Goal: Book appointment/travel/reservation

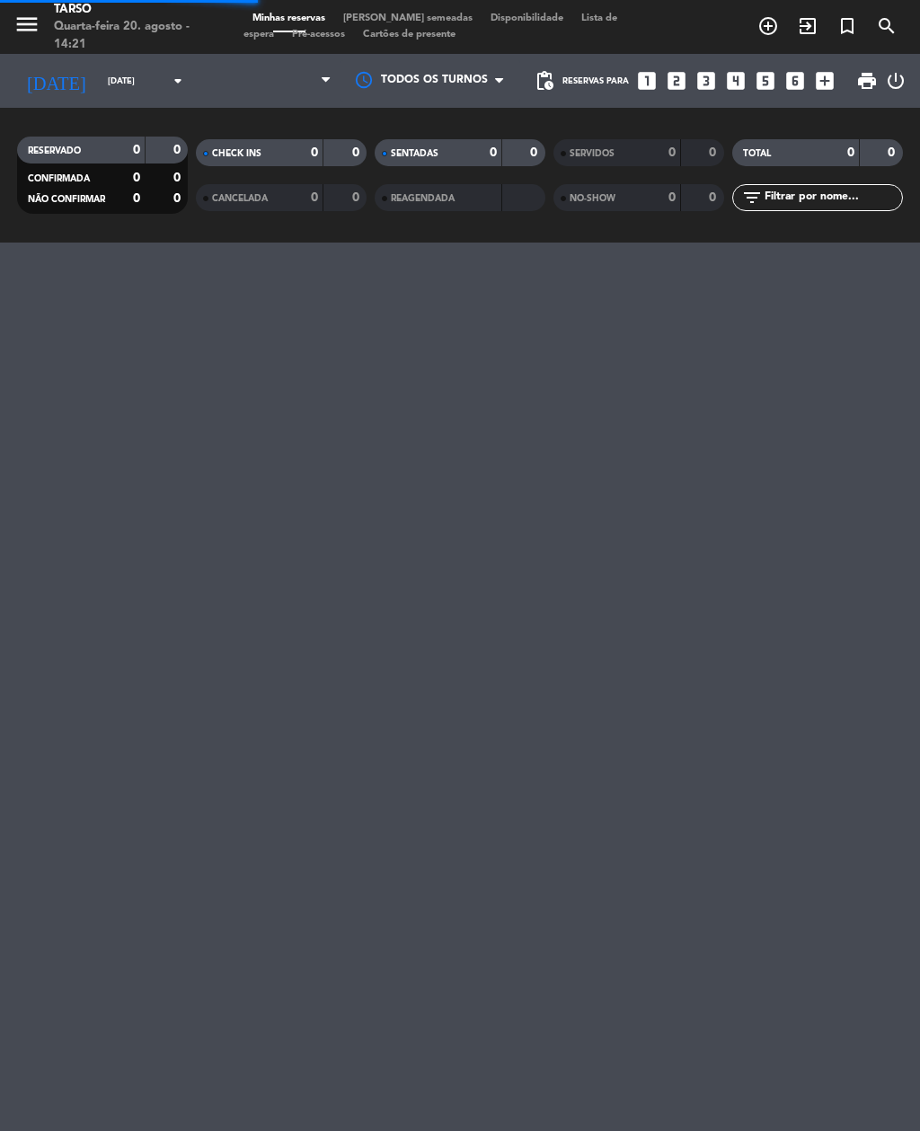
scroll to position [39, 0]
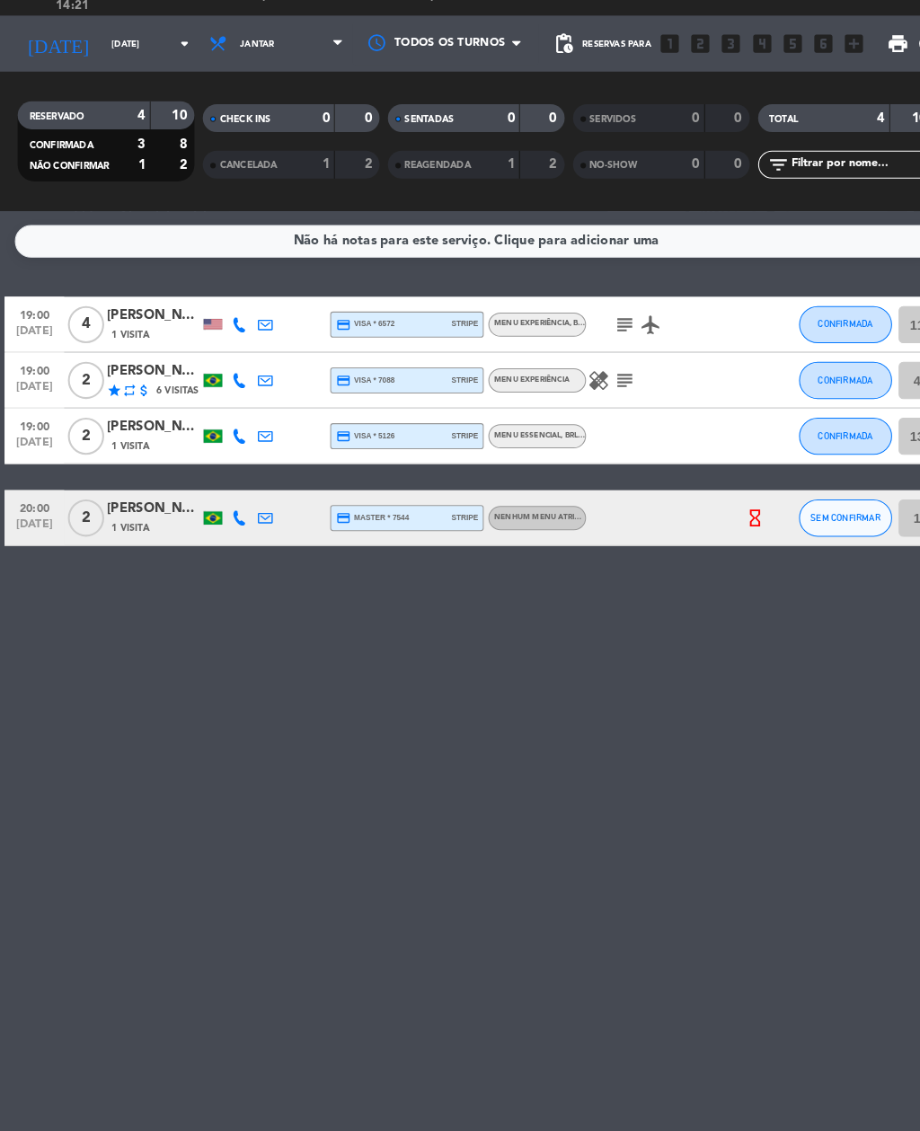
click at [118, 67] on input "[DATE]" at bounding box center [158, 81] width 118 height 28
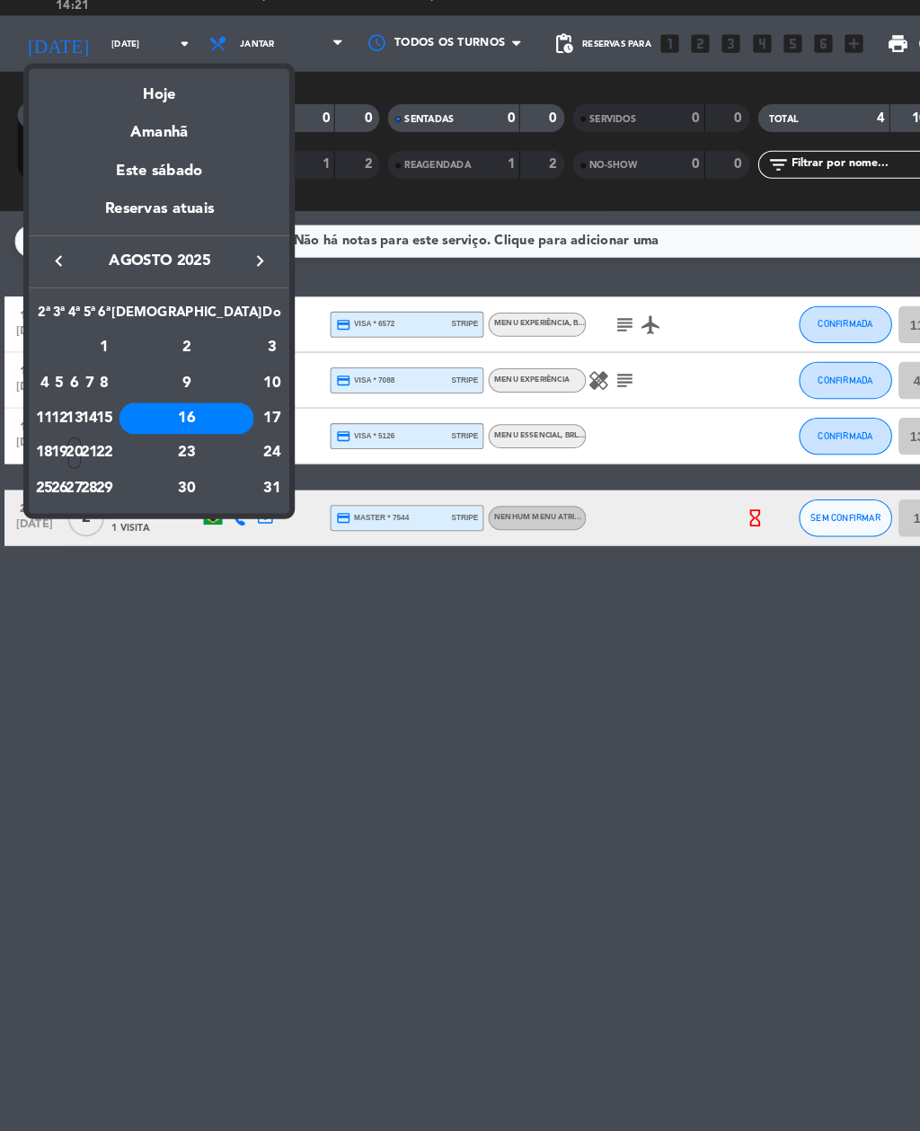
click at [157, 142] on div "Amanhã" at bounding box center [153, 160] width 251 height 37
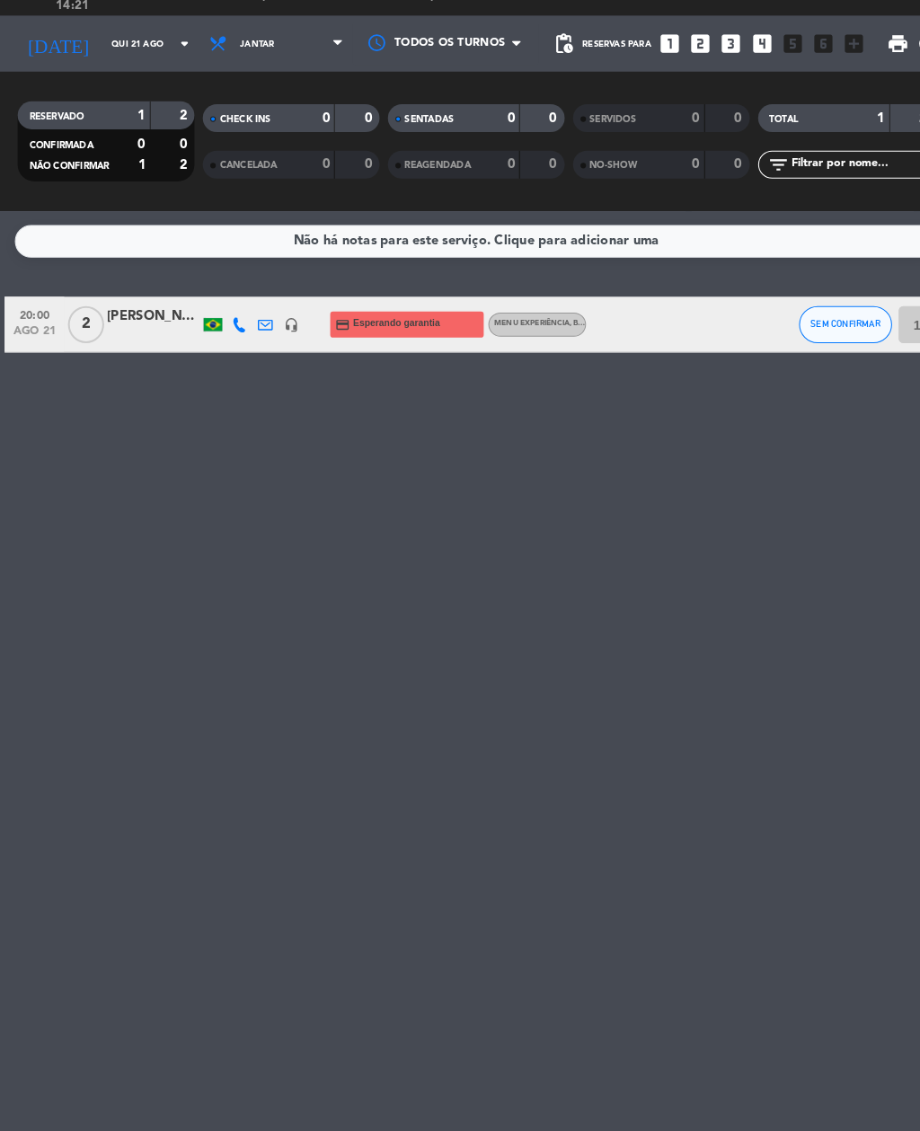
click at [103, 67] on input "Qui 21 ago" at bounding box center [158, 81] width 118 height 28
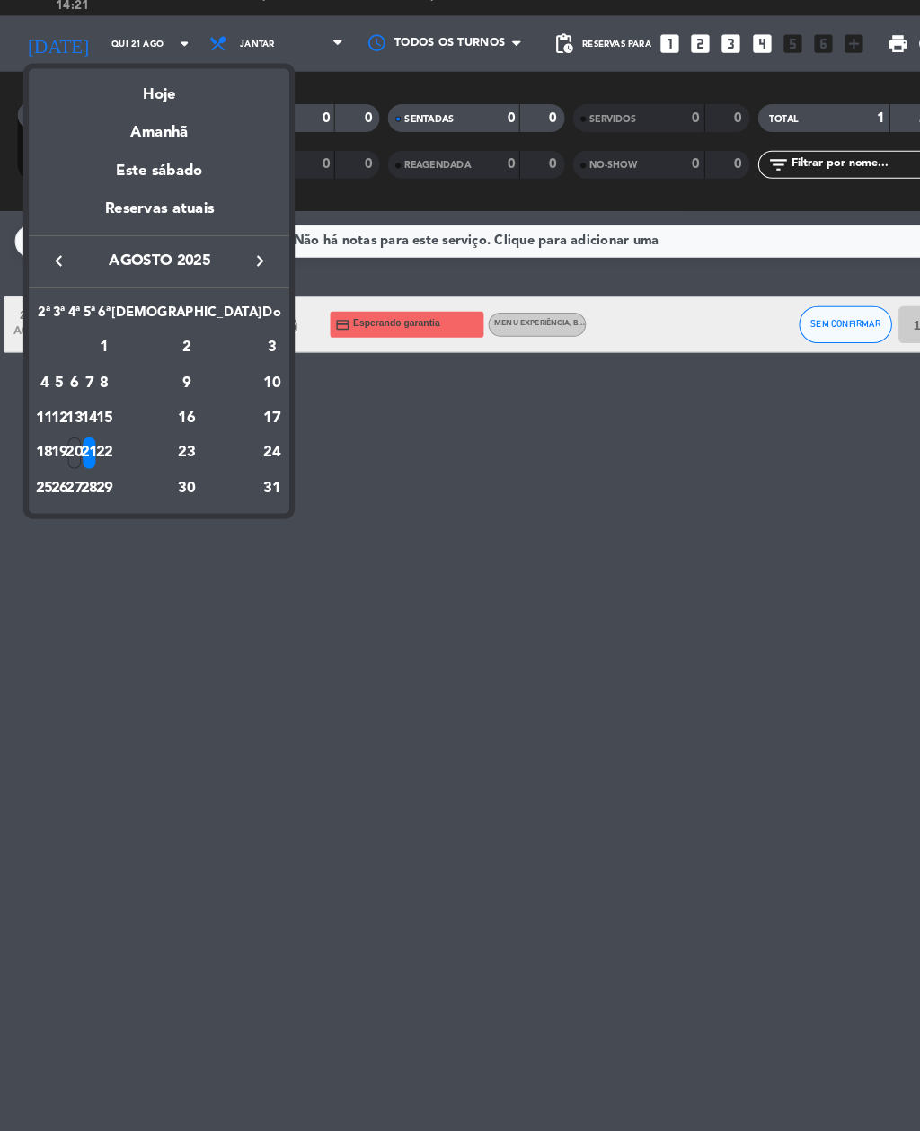
click at [145, 105] on div "Hoje" at bounding box center [153, 123] width 251 height 37
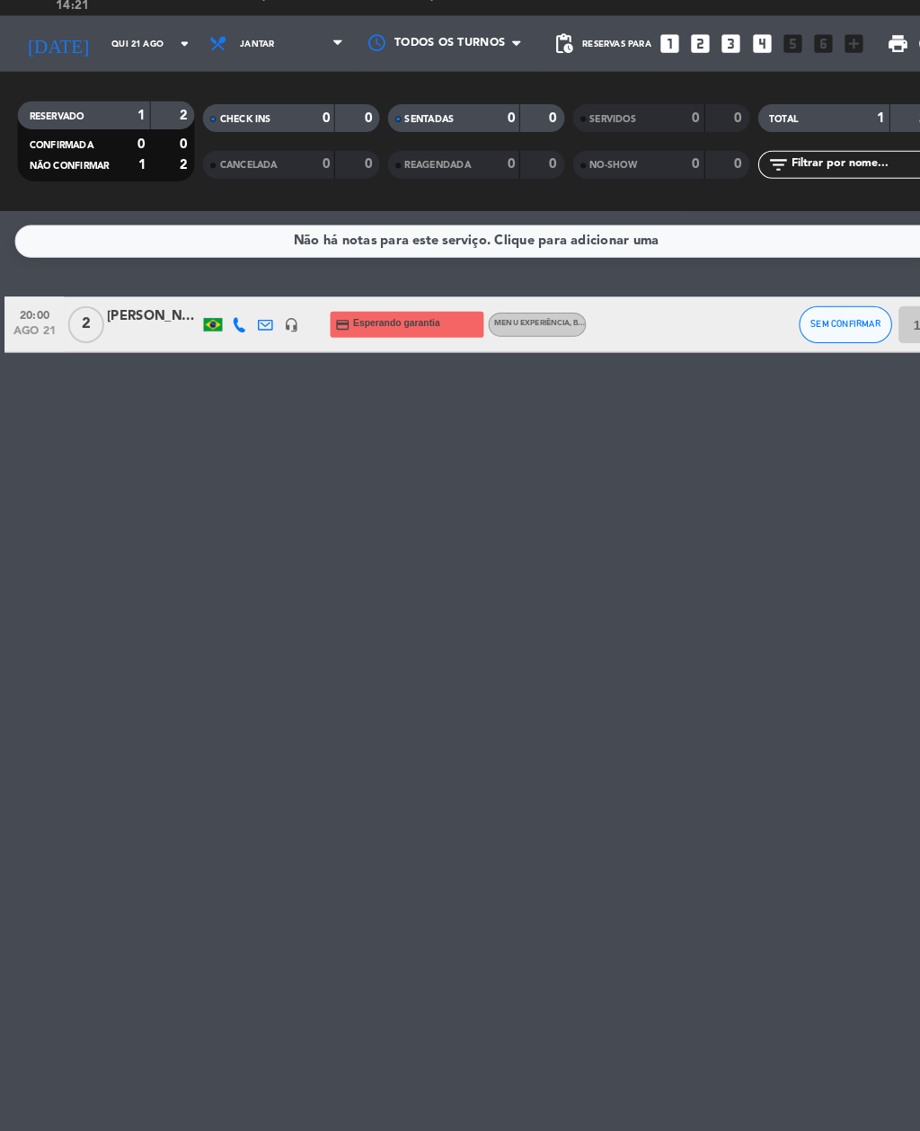
type input "Qua 20 ago"
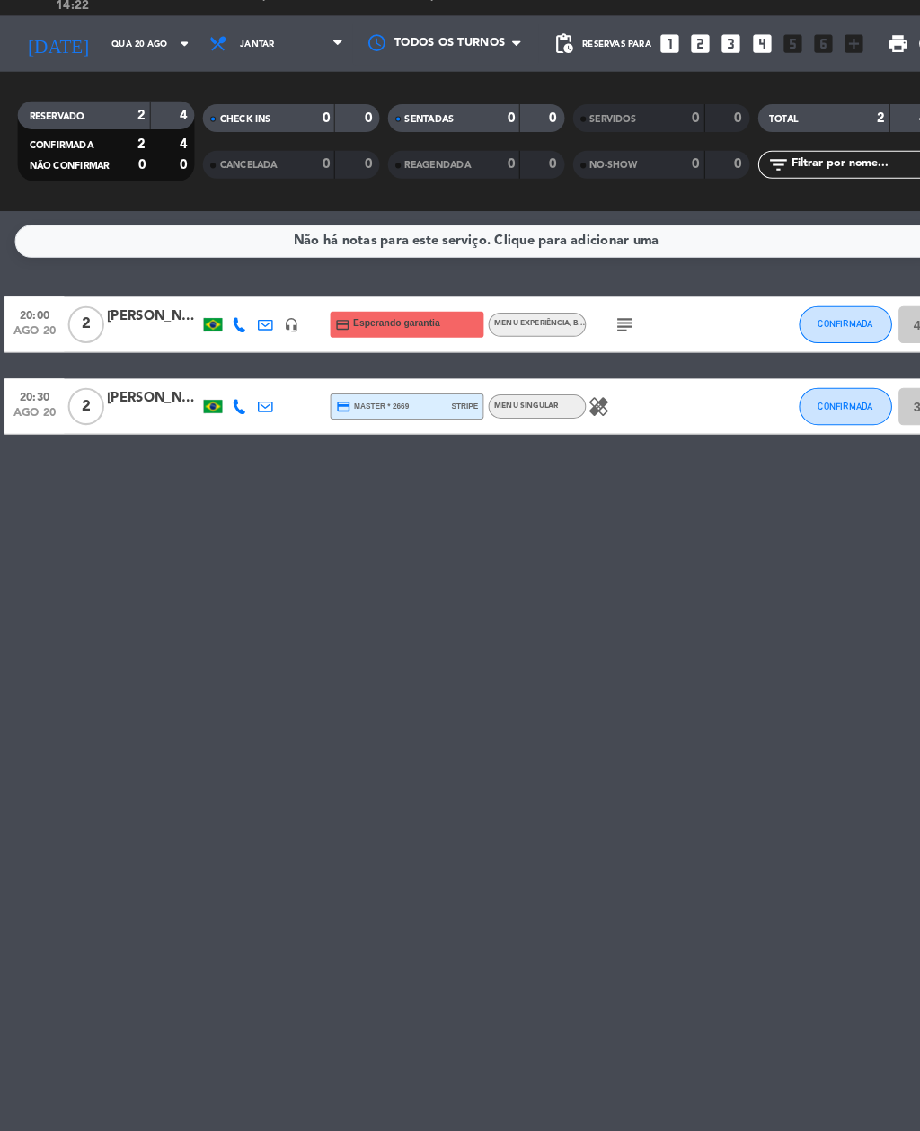
click at [136, 67] on input "Qua 20 ago" at bounding box center [158, 81] width 118 height 28
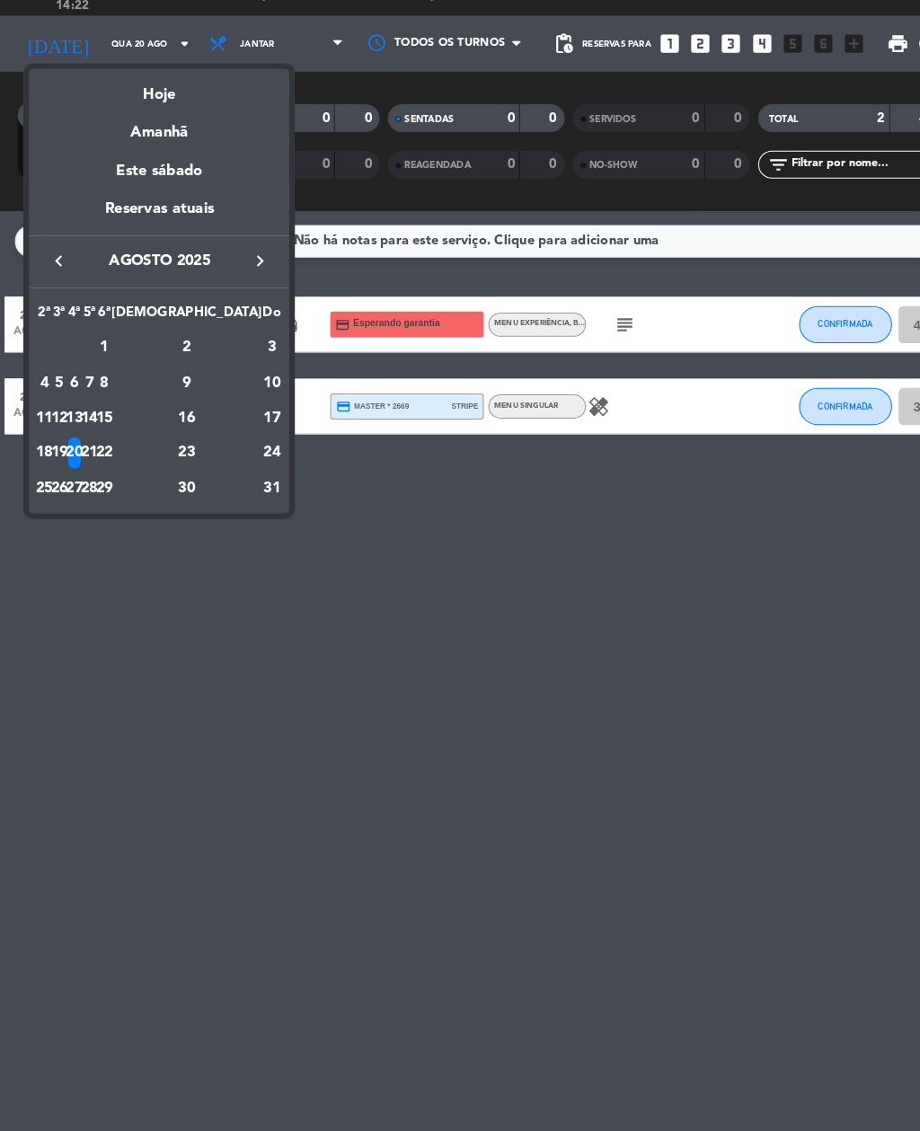
click at [153, 229] on div "Reservas atuais" at bounding box center [153, 247] width 251 height 37
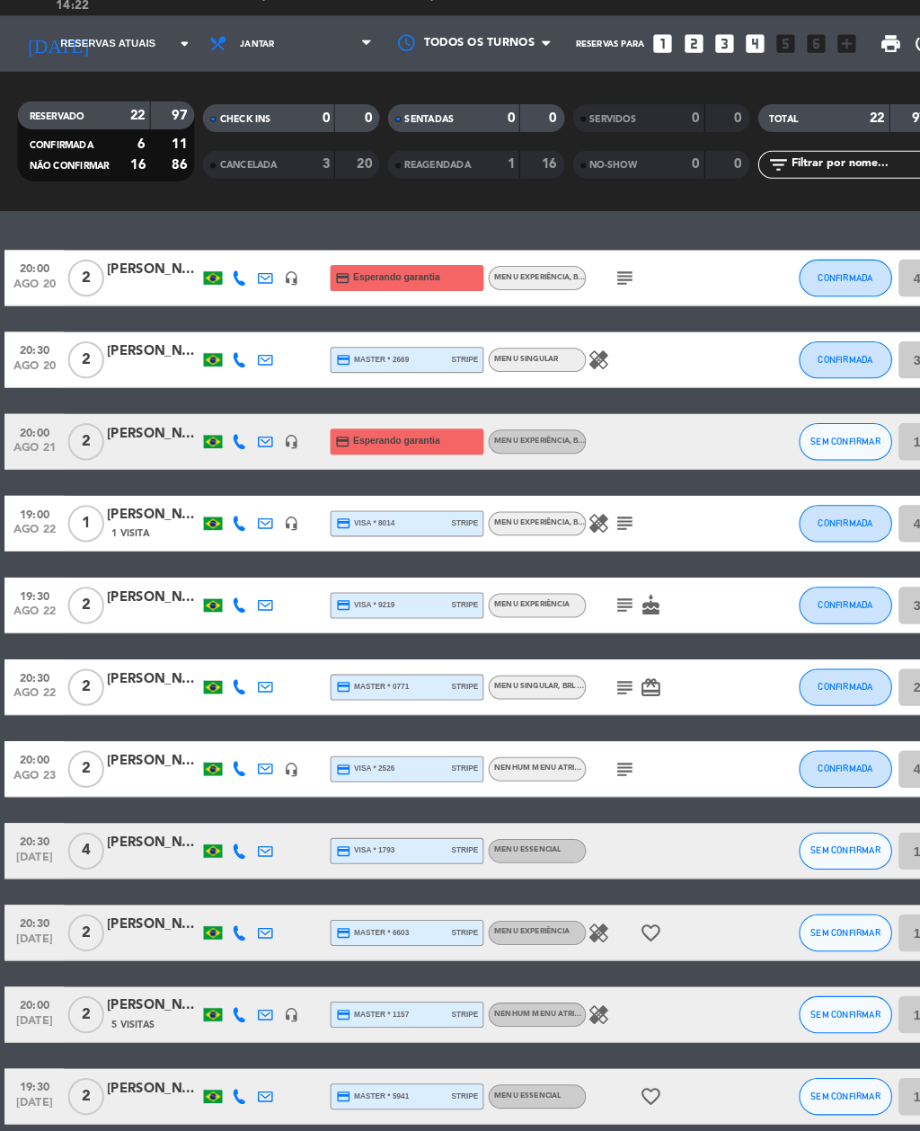
click at [608, 533] on icon "subject" at bounding box center [604, 544] width 22 height 22
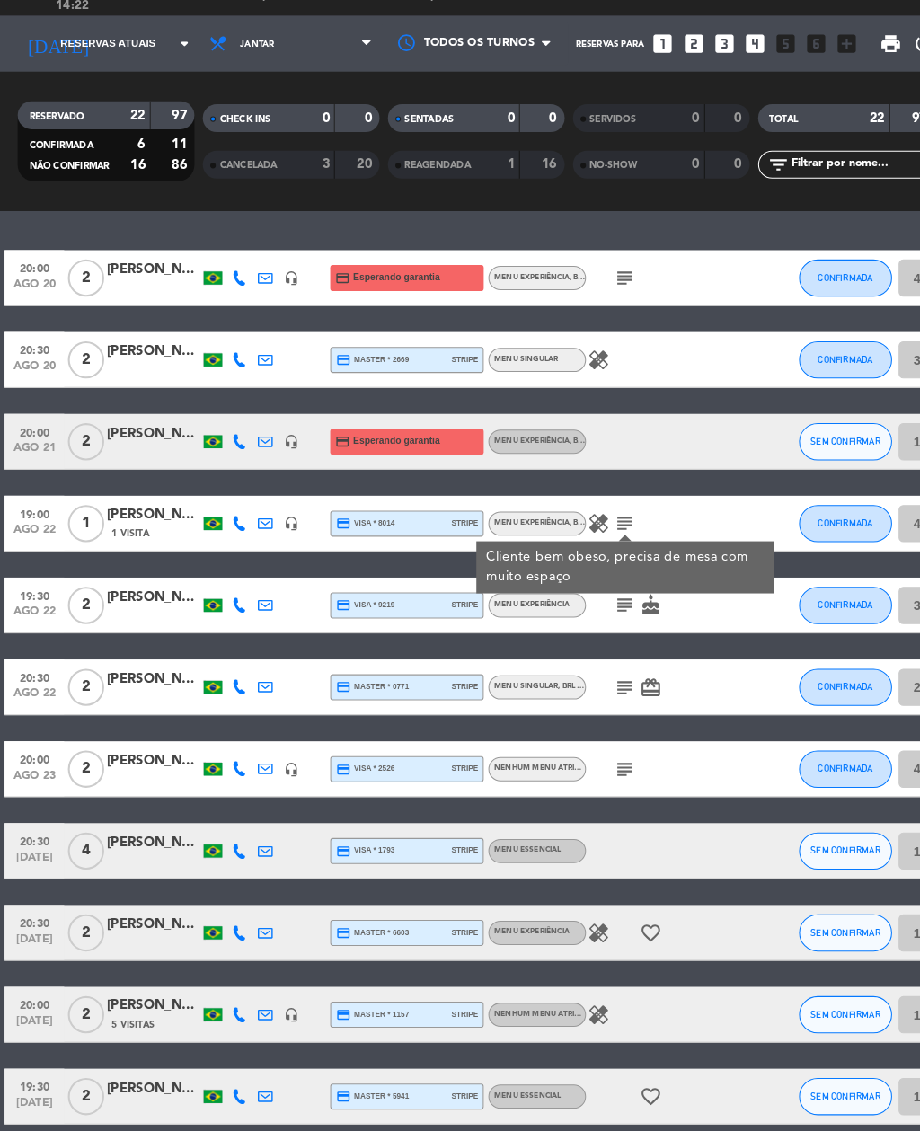
click at [580, 533] on icon "healing" at bounding box center [579, 544] width 22 height 22
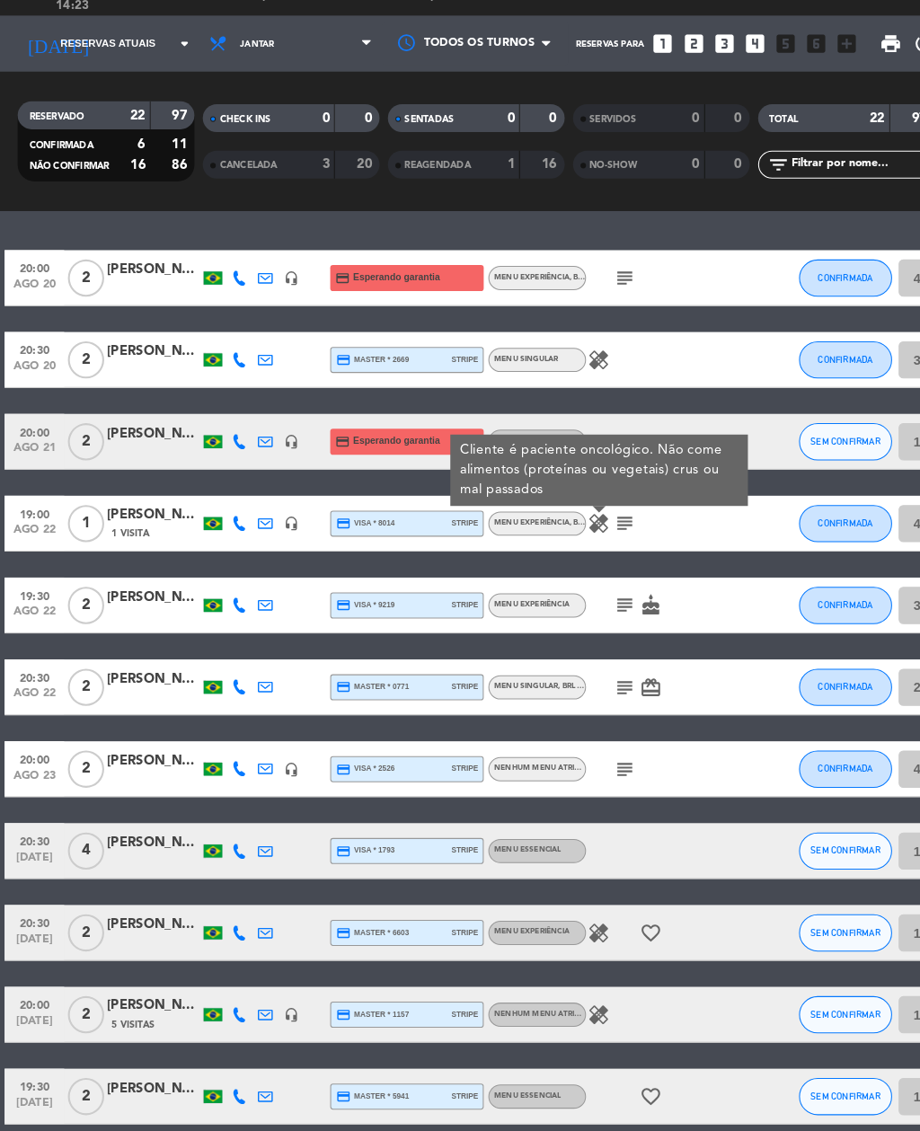
click at [595, 296] on icon "subject" at bounding box center [604, 307] width 22 height 22
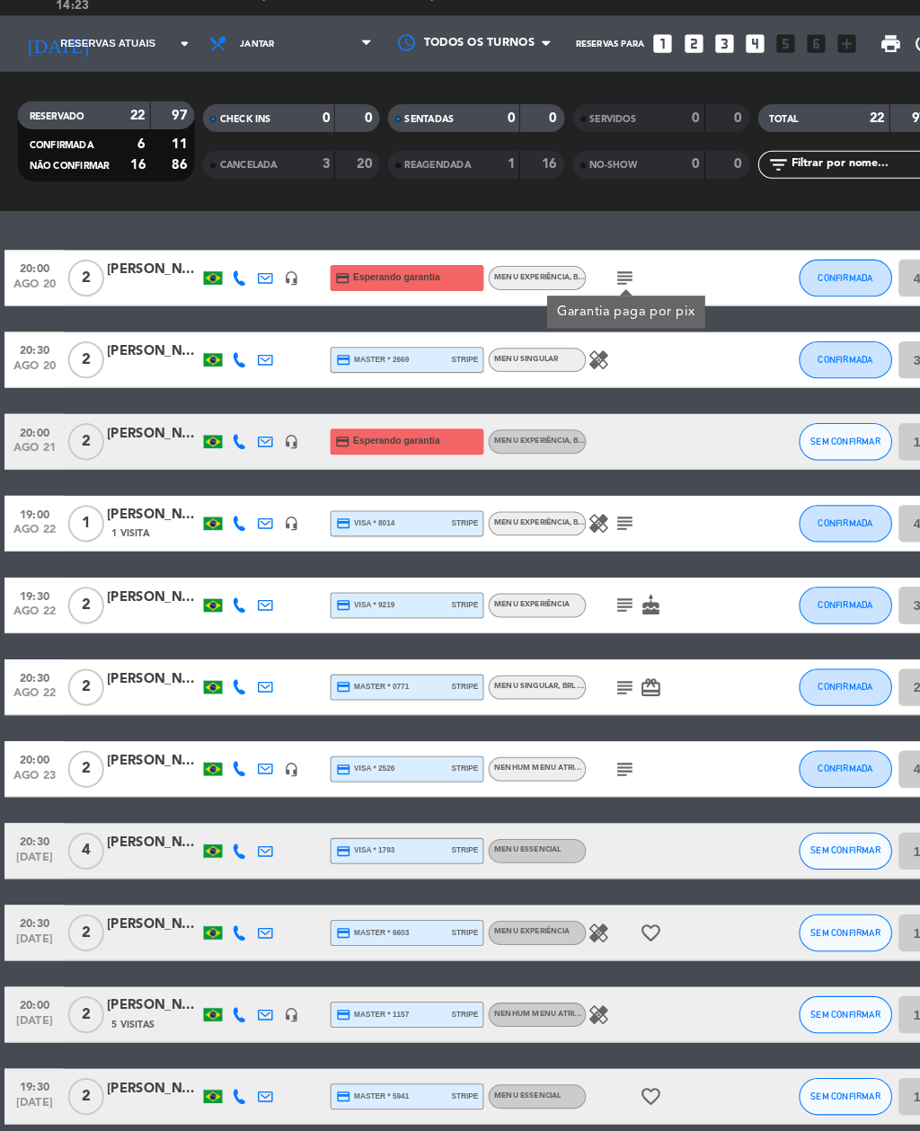
click at [648, 359] on div "healing" at bounding box center [641, 385] width 151 height 53
click at [575, 375] on icon "healing" at bounding box center [579, 386] width 22 height 22
click at [683, 359] on div "healing Sem comida com frutas" at bounding box center [641, 385] width 151 height 53
click at [113, 73] on span "Reservas atuais" at bounding box center [104, 81] width 92 height 16
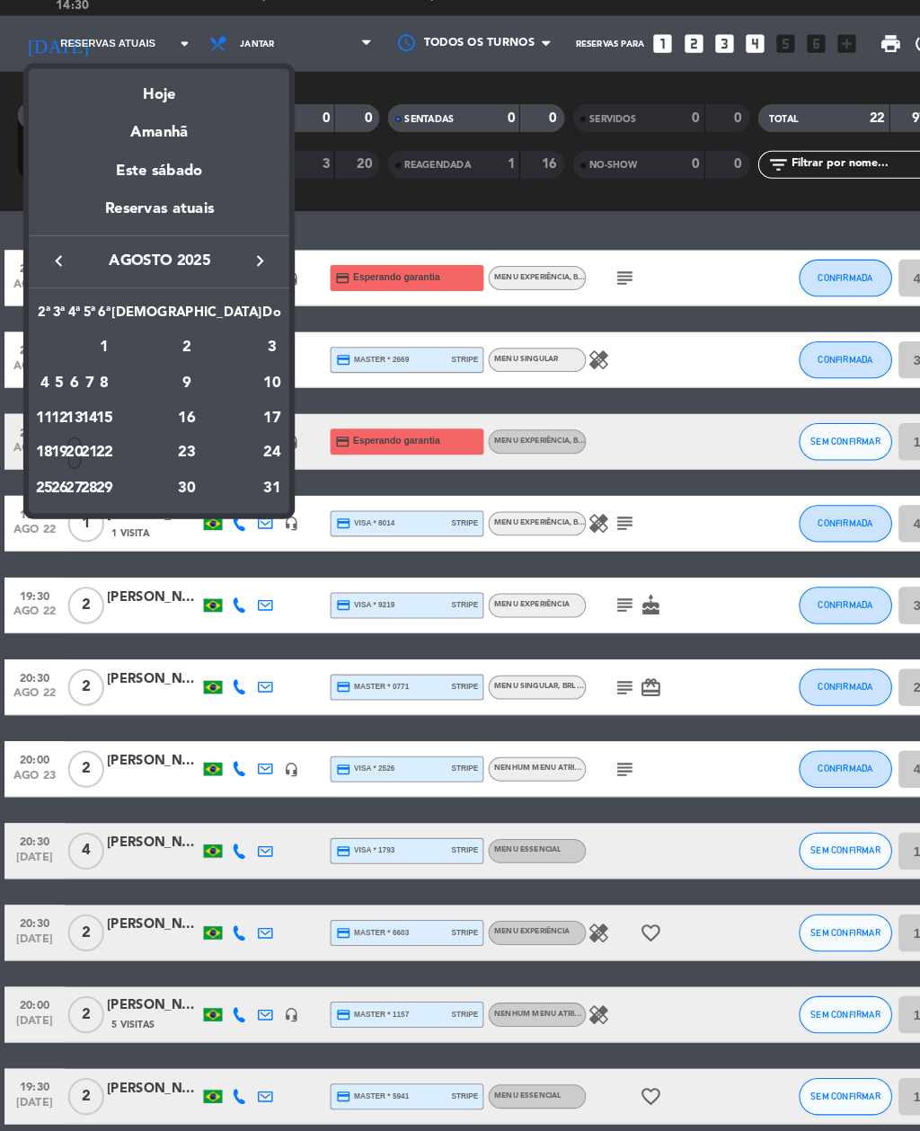
click at [155, 105] on div "Hoje" at bounding box center [153, 123] width 251 height 37
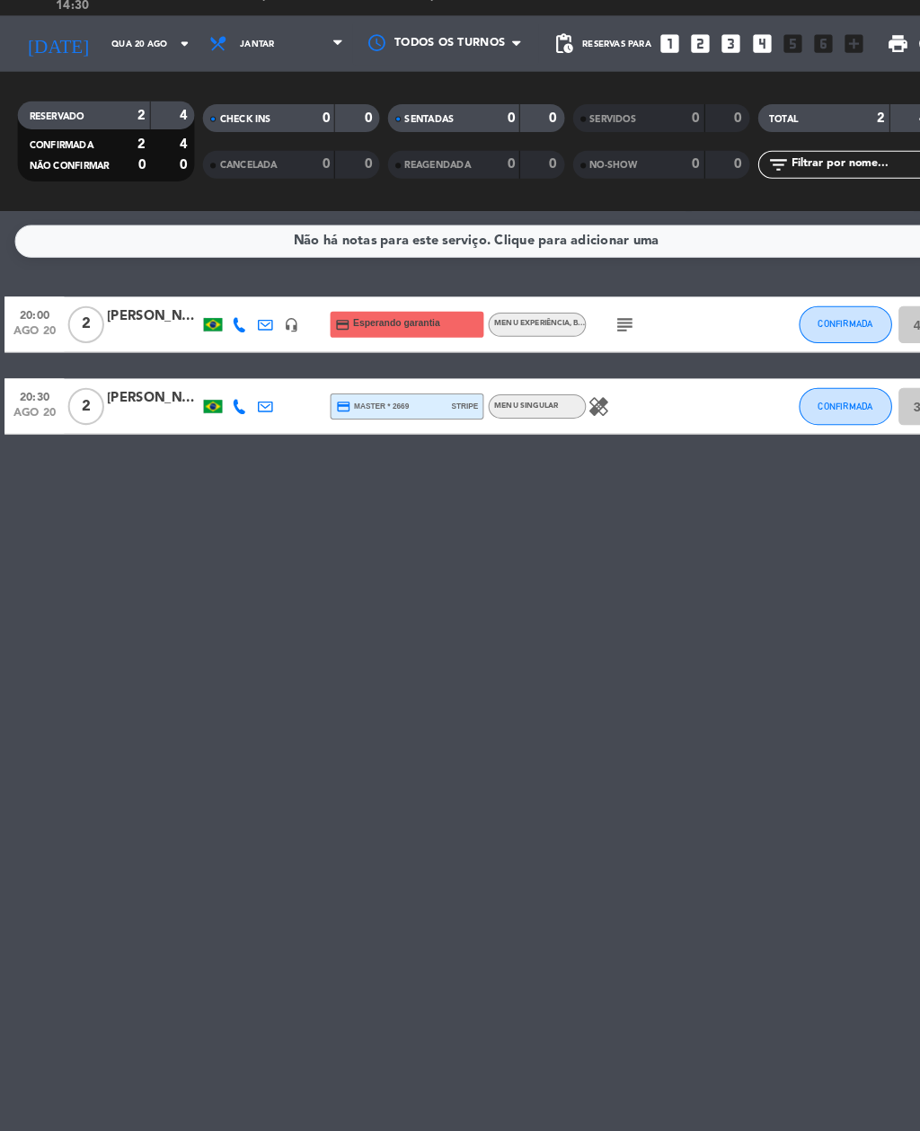
click at [137, 67] on input "Qua 20 ago" at bounding box center [158, 81] width 118 height 28
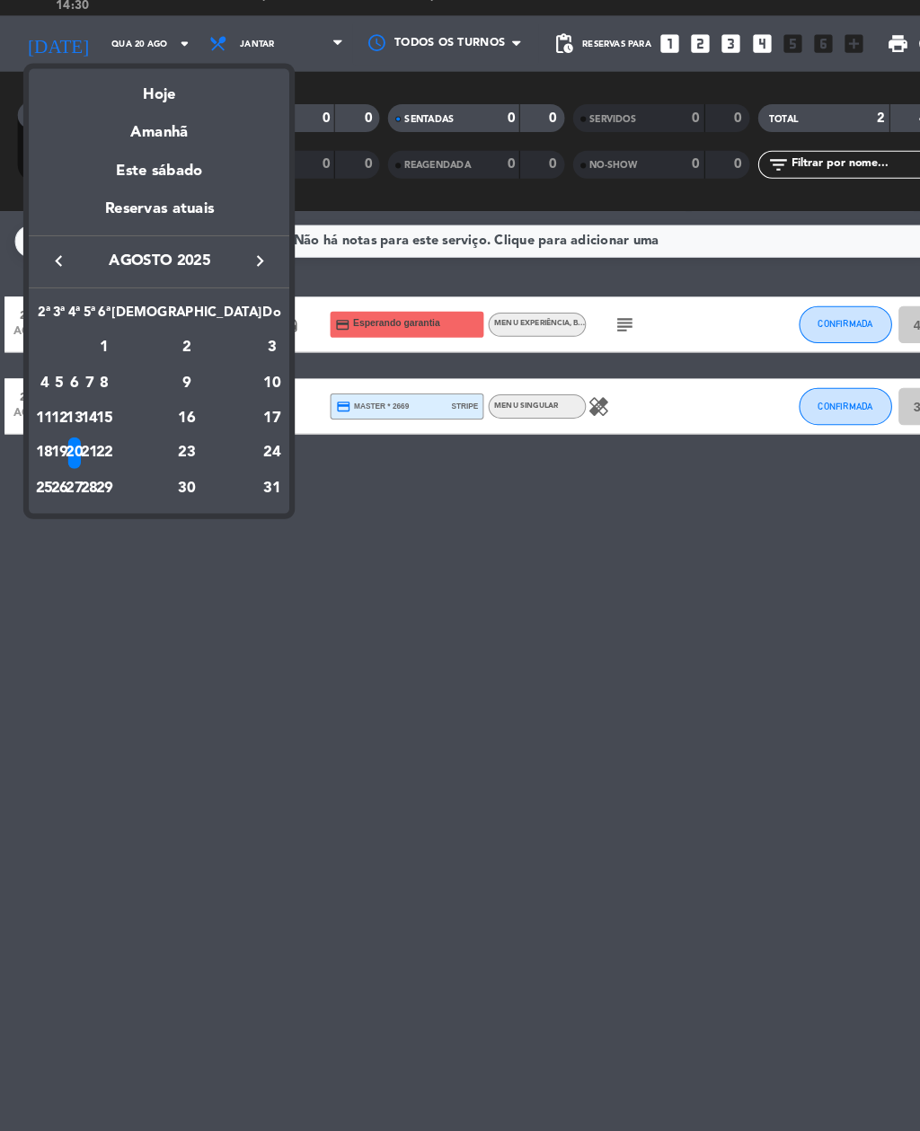
click at [151, 142] on div "Amanhã" at bounding box center [153, 160] width 251 height 37
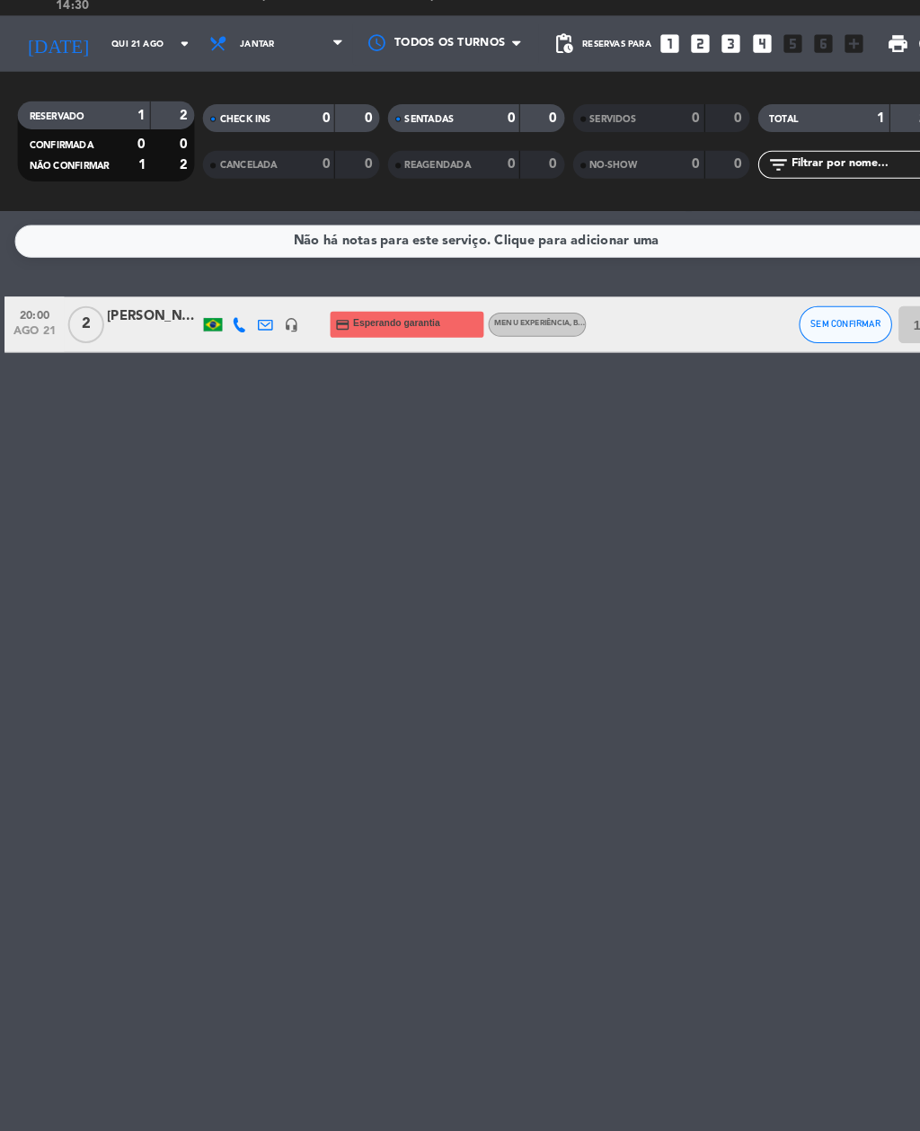
click at [230, 345] on icon at bounding box center [231, 352] width 14 height 14
click at [147, 67] on input "Qui 21 ago" at bounding box center [158, 81] width 118 height 28
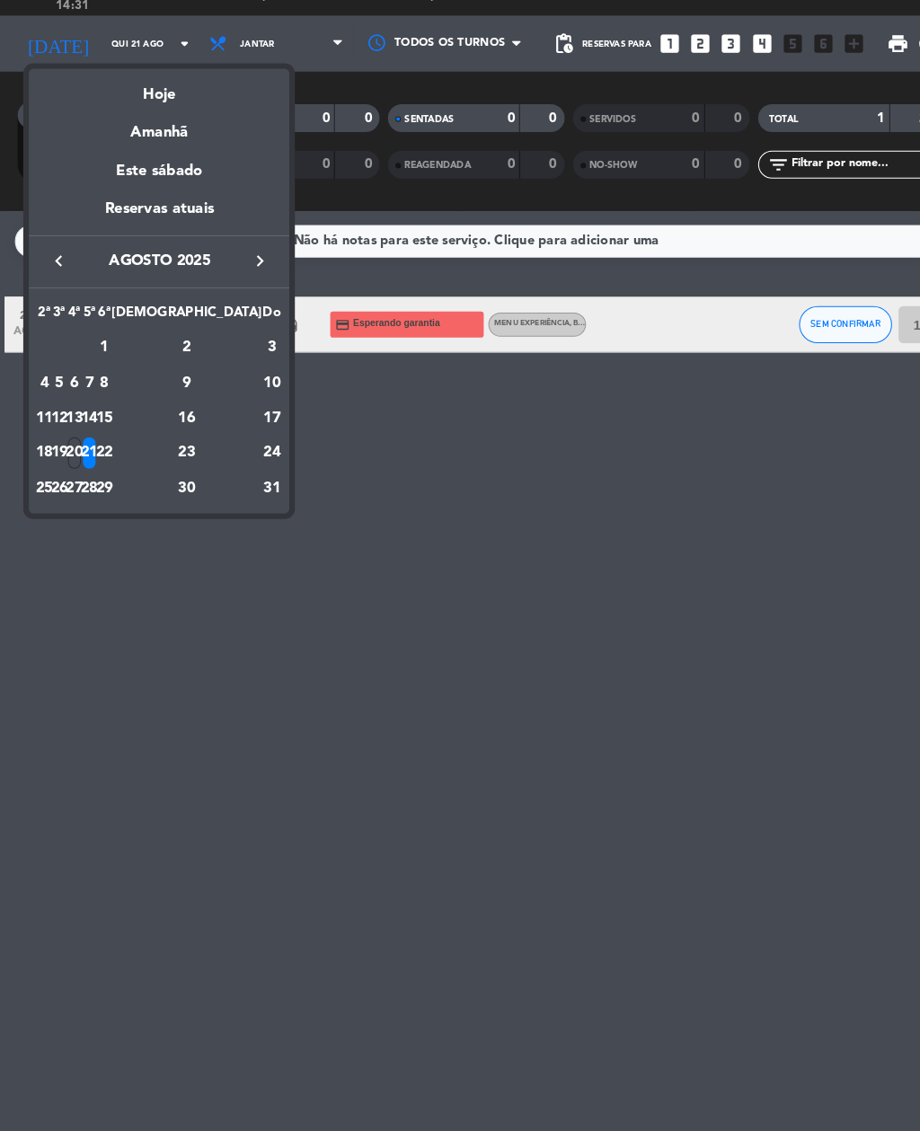
click at [141, 142] on div "Amanhã" at bounding box center [153, 160] width 251 height 37
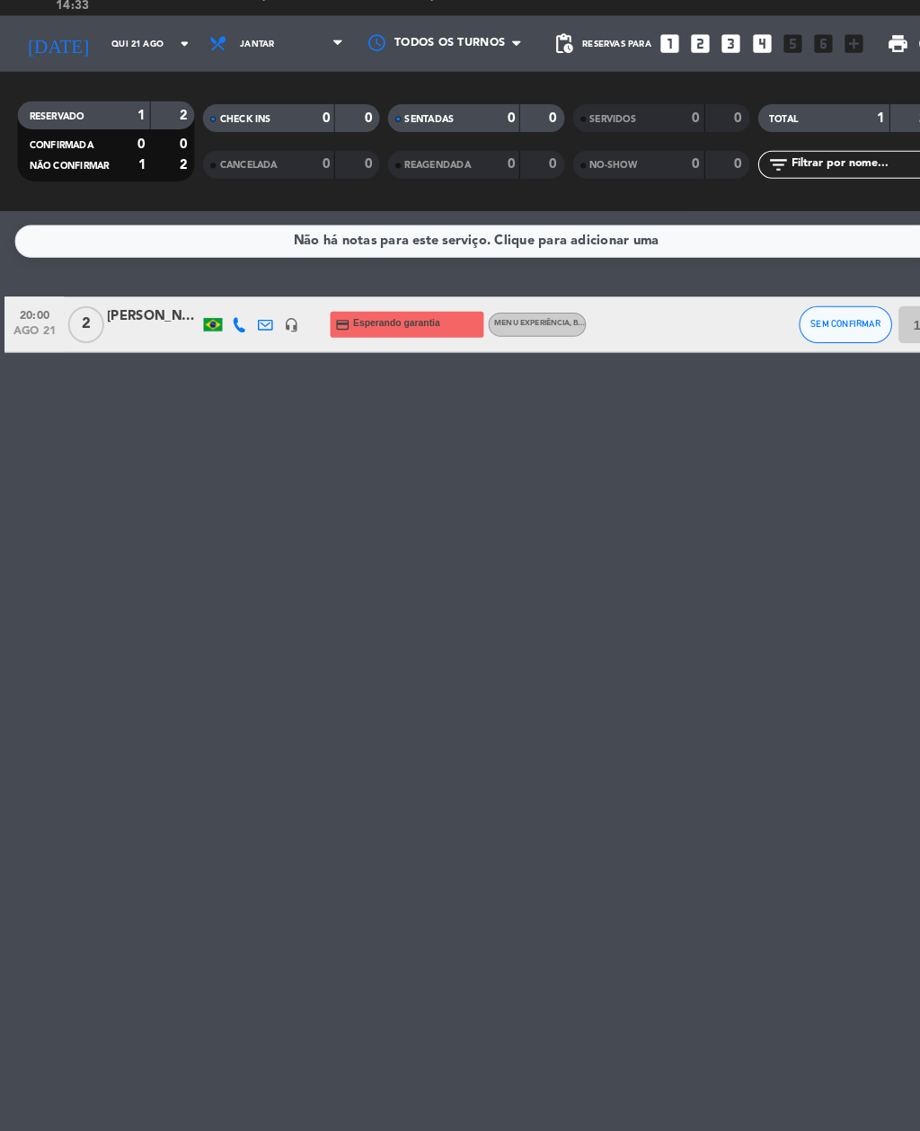
click at [117, 67] on input "Qui 21 ago" at bounding box center [158, 81] width 118 height 28
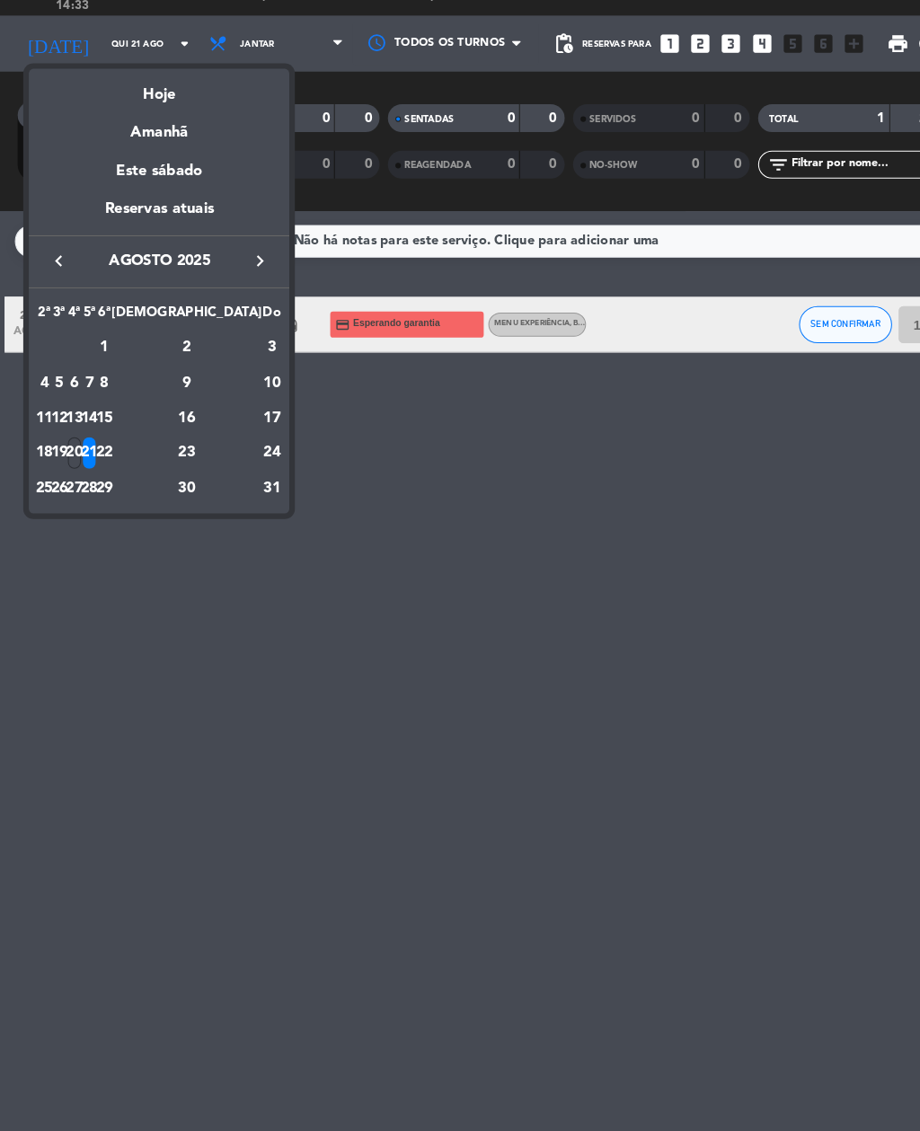
click at [154, 105] on div "Hoje" at bounding box center [153, 123] width 251 height 37
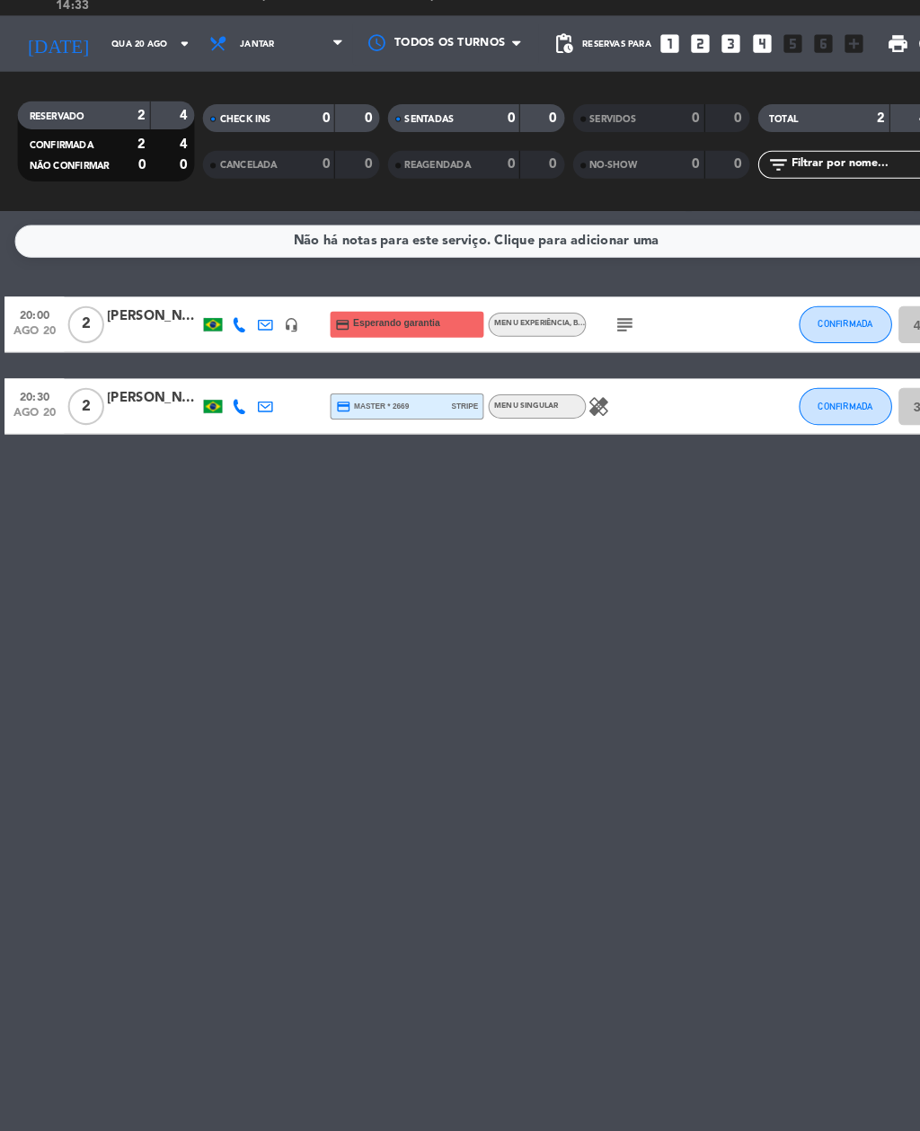
click at [612, 341] on icon "subject" at bounding box center [604, 352] width 22 height 22
click at [116, 67] on input "Qua 20 ago" at bounding box center [158, 81] width 118 height 28
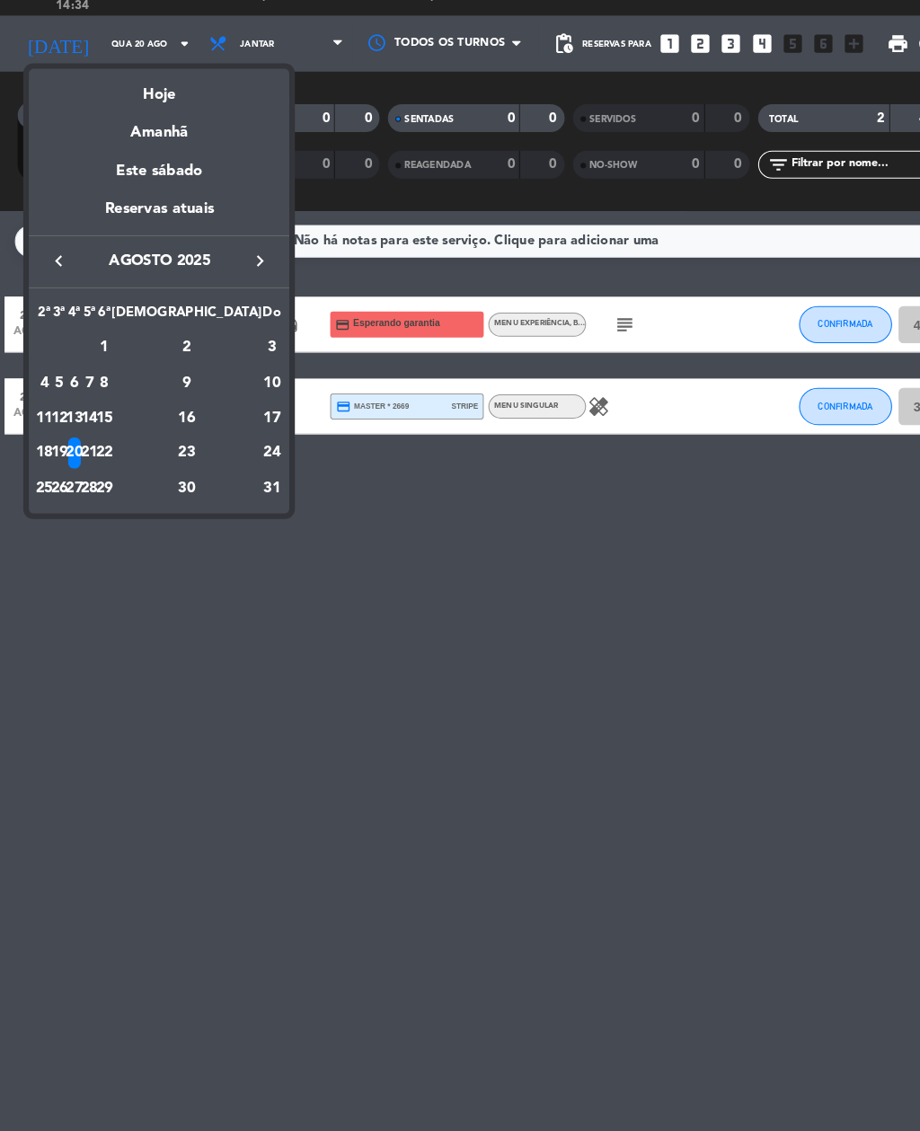
click at [129, 179] on div "Este sábado" at bounding box center [153, 204] width 251 height 50
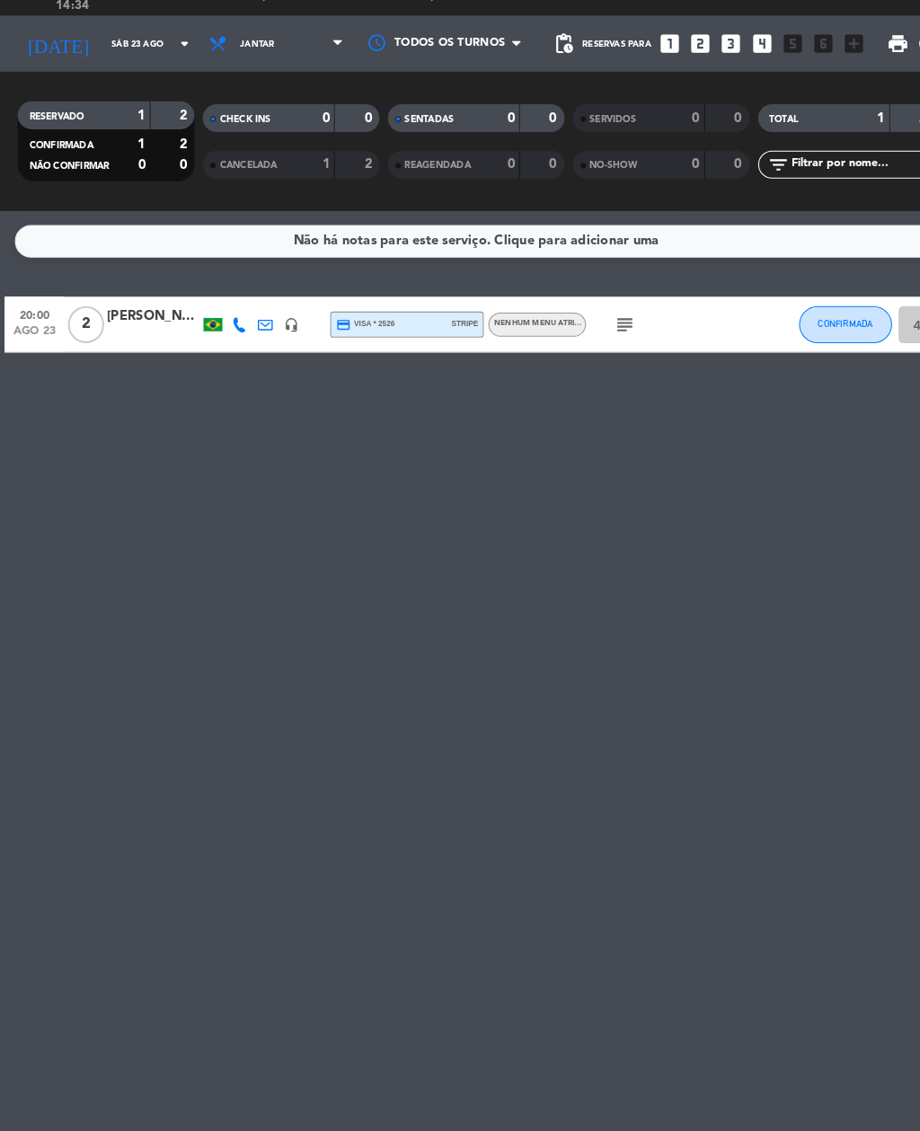
click at [115, 67] on input "Sáb 23 ago" at bounding box center [158, 81] width 118 height 28
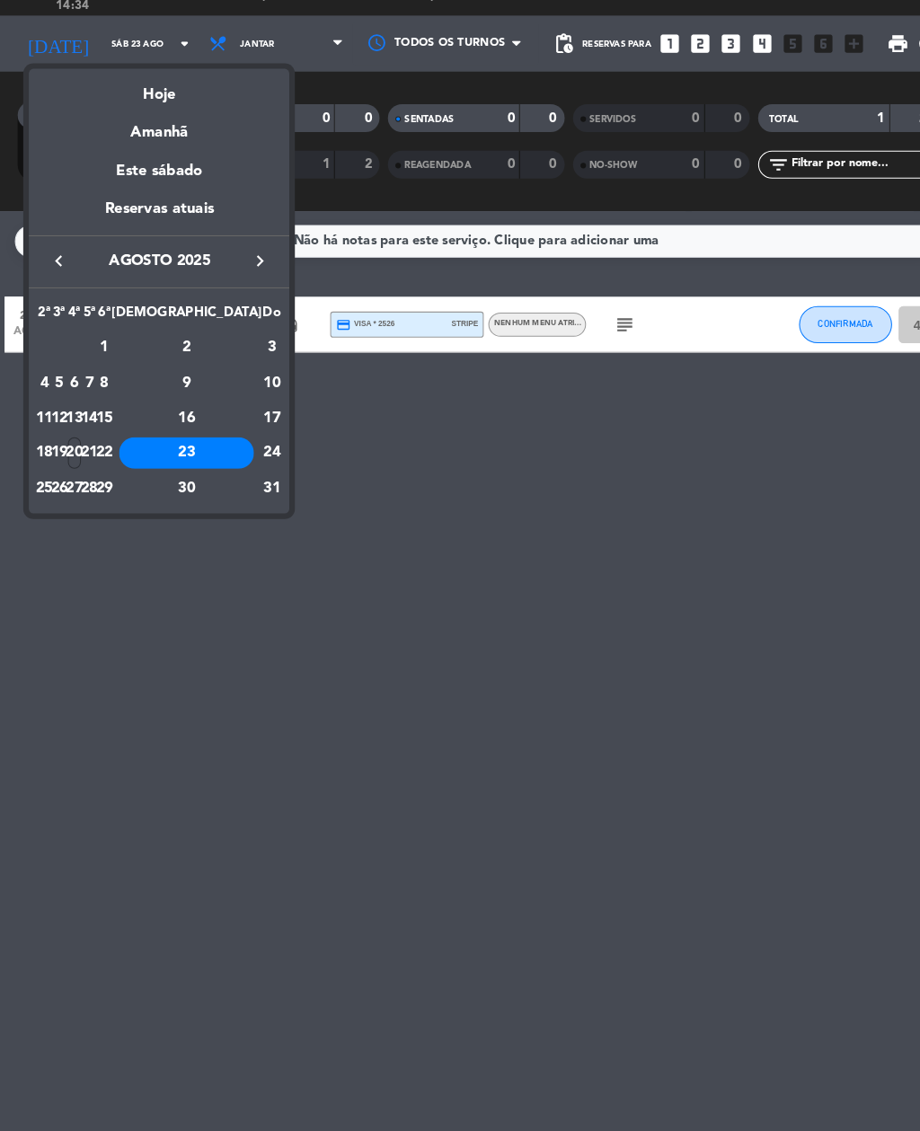
click at [108, 461] on div "22" at bounding box center [100, 476] width 13 height 31
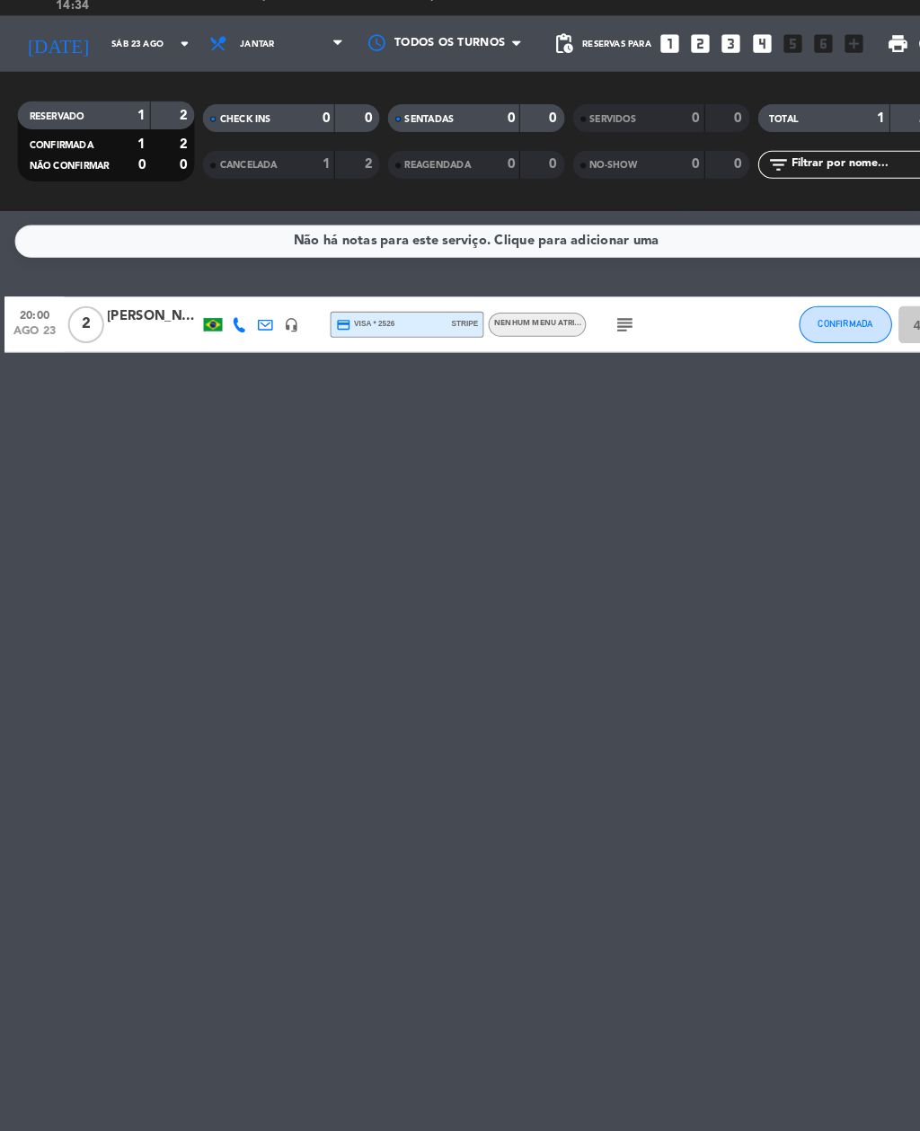
type input "Sex 22 ago"
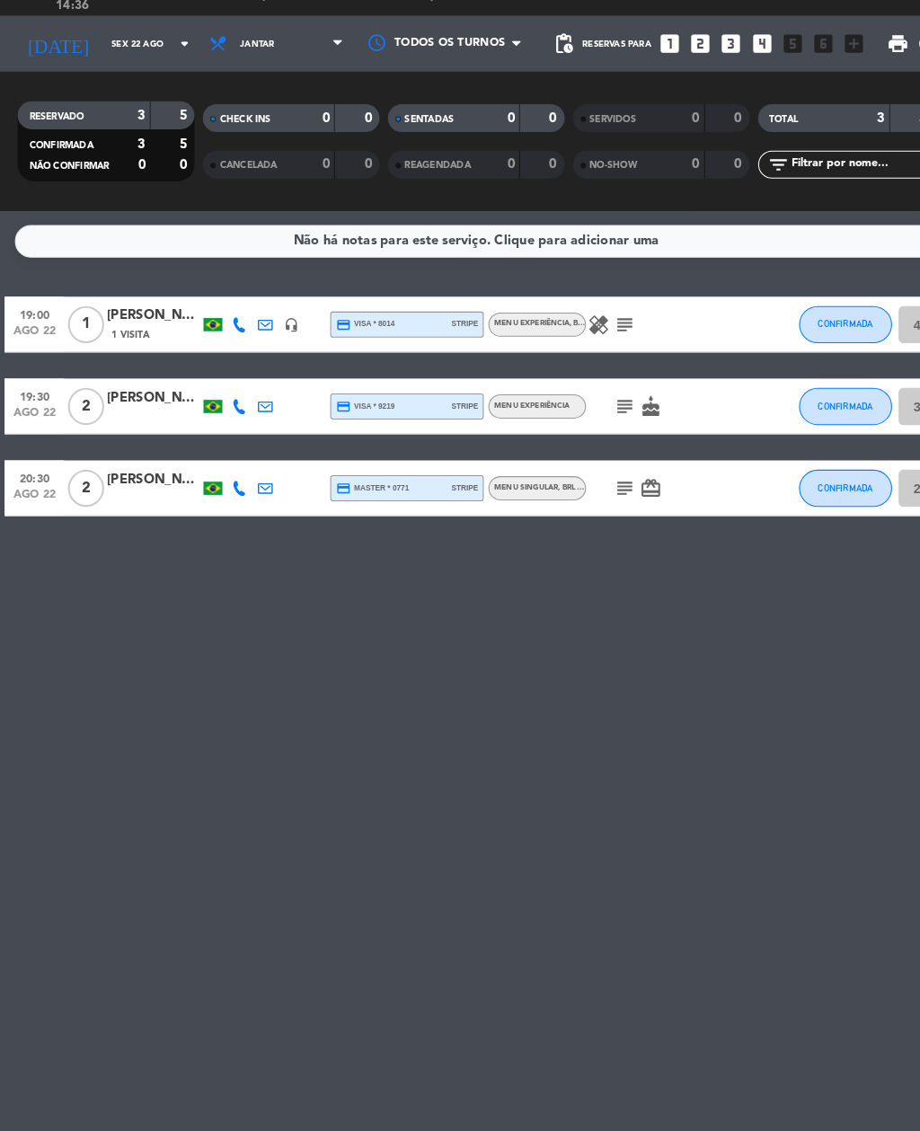
click at [235, 424] on icon at bounding box center [231, 431] width 14 height 14
click at [233, 503] on icon at bounding box center [231, 510] width 14 height 14
